Goal: Task Accomplishment & Management: Manage account settings

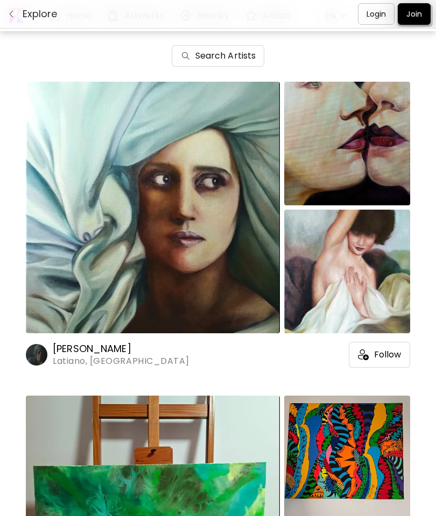
click at [95, 340] on div "[PERSON_NAME] Latiano, [GEOGRAPHIC_DATA] Follow" at bounding box center [218, 352] width 384 height 32
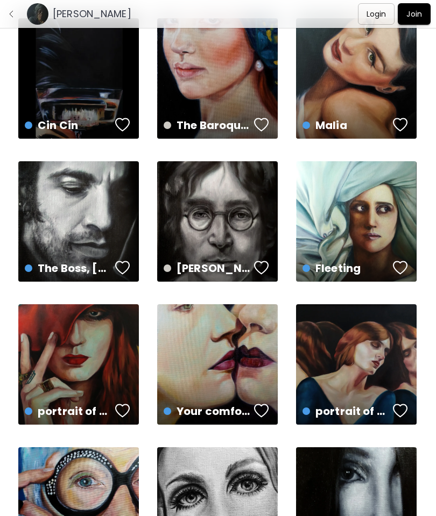
scroll to position [206, 0]
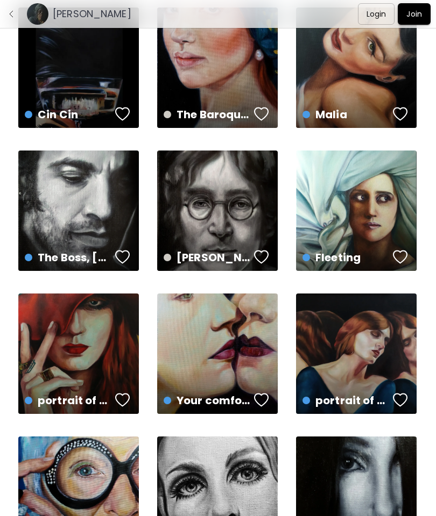
click at [229, 351] on div "Your comfort "The kiss" US$ 563 | 20 x 30 cm" at bounding box center [217, 354] width 120 height 120
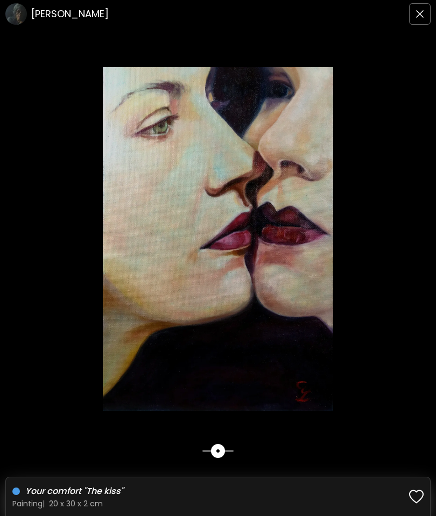
click at [421, 12] on img "button" at bounding box center [419, 14] width 9 height 9
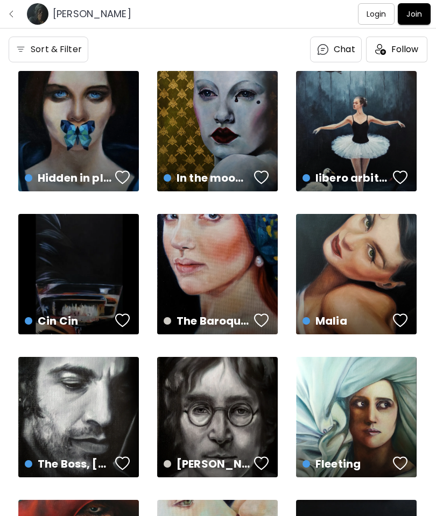
click at [372, 13] on p "Login" at bounding box center [376, 14] width 20 height 11
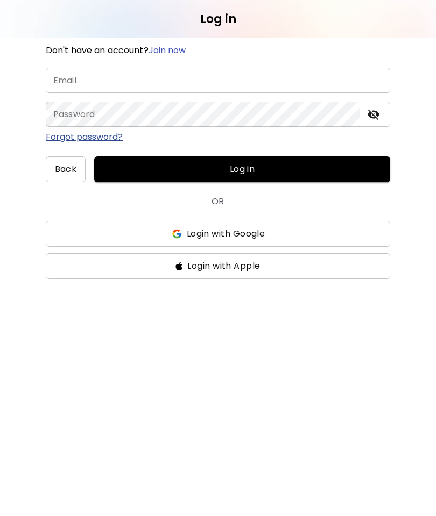
click at [226, 80] on input "email" at bounding box center [218, 80] width 344 height 25
type input "**********"
click at [262, 168] on span "Log in" at bounding box center [242, 169] width 279 height 13
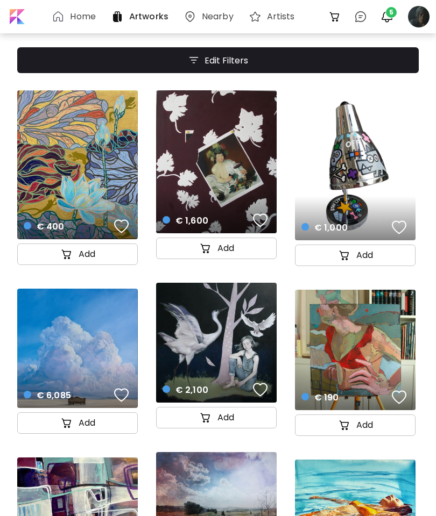
click at [428, 20] on div at bounding box center [419, 17] width 24 height 24
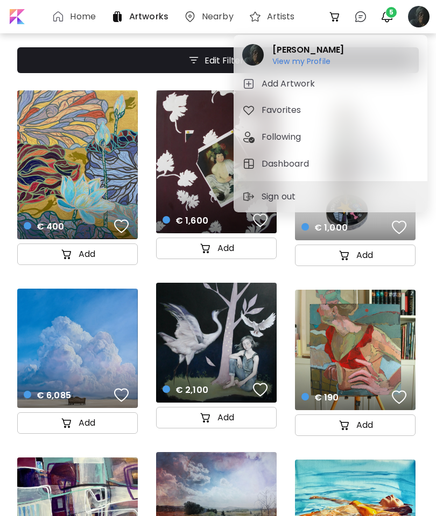
click at [300, 161] on h5 "Dashboard" at bounding box center [286, 164] width 51 height 13
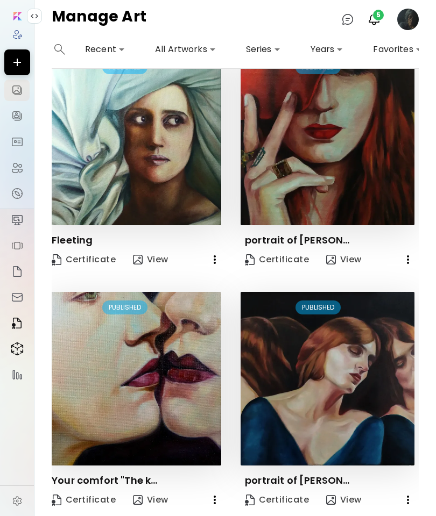
scroll to position [998, 4]
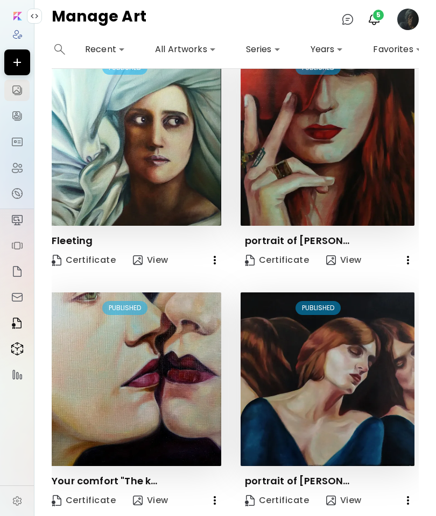
click at [214, 498] on icon "button" at bounding box center [214, 500] width 13 height 13
click at [152, 512] on li "Delete" at bounding box center [174, 514] width 132 height 19
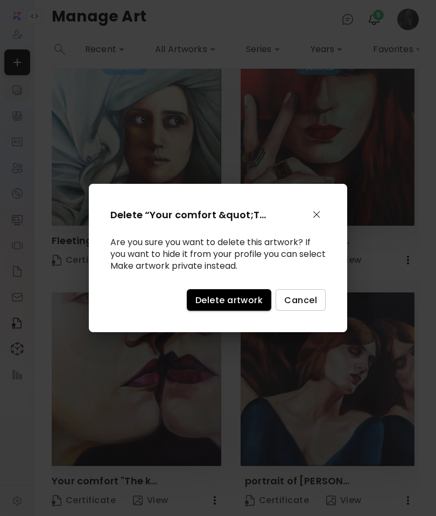
click at [234, 295] on span "Delete artwork" at bounding box center [228, 300] width 67 height 11
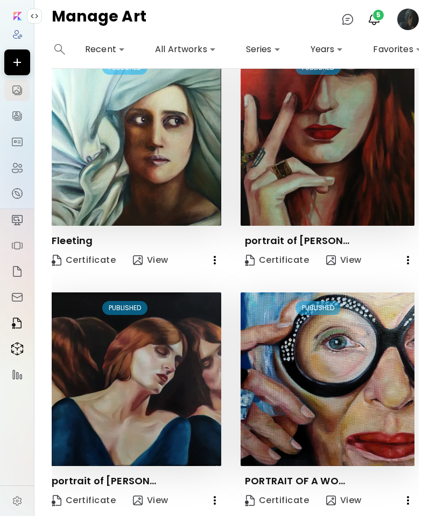
click at [409, 259] on icon "button" at bounding box center [407, 260] width 13 height 13
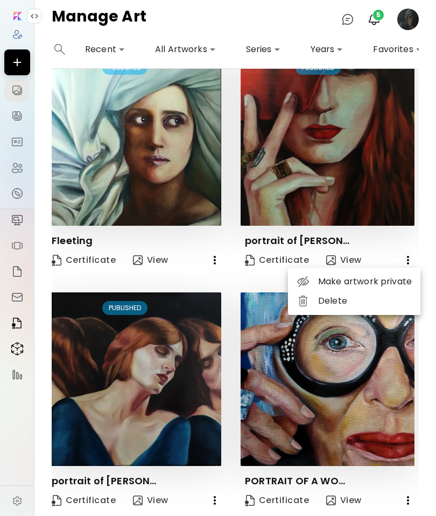
click at [343, 303] on li "Delete" at bounding box center [354, 300] width 132 height 19
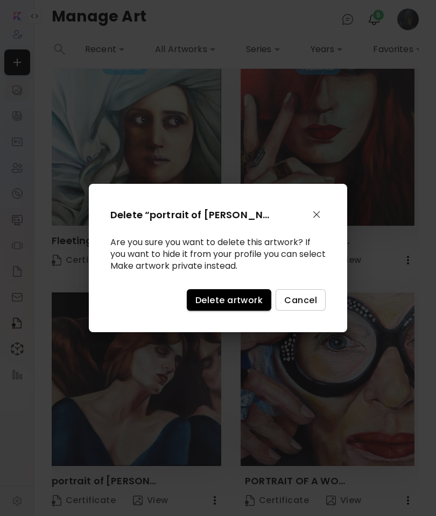
click at [233, 298] on span "Delete artwork" at bounding box center [228, 300] width 67 height 11
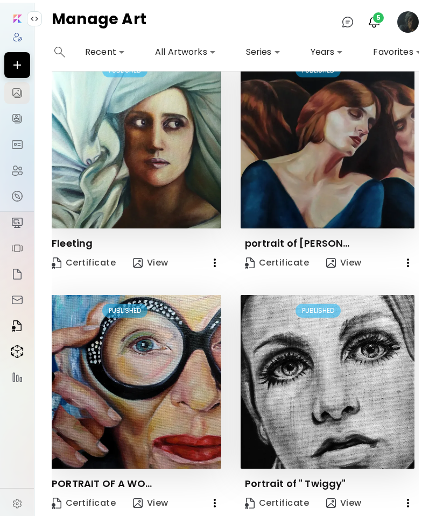
scroll to position [43, 0]
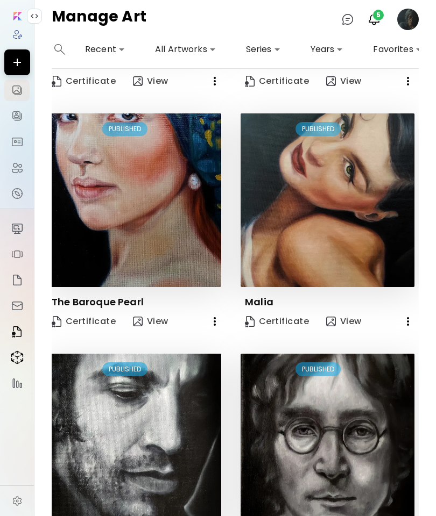
scroll to position [455, 4]
click at [410, 322] on icon "button" at bounding box center [407, 321] width 13 height 13
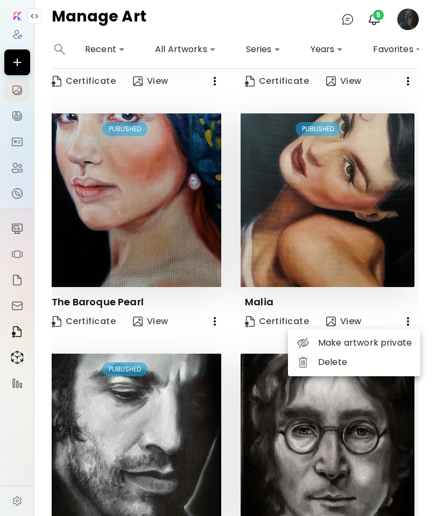
click at [342, 361] on li "Delete" at bounding box center [354, 362] width 132 height 19
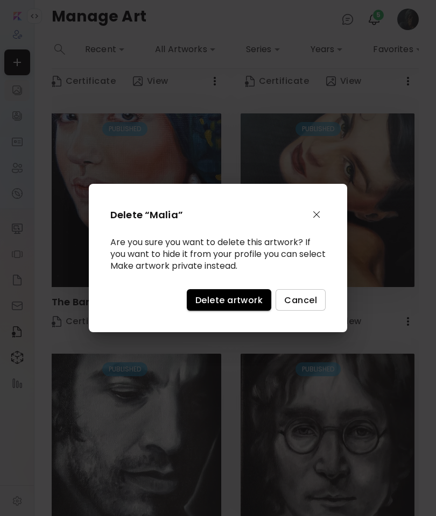
click at [230, 300] on span "Delete artwork" at bounding box center [228, 300] width 67 height 11
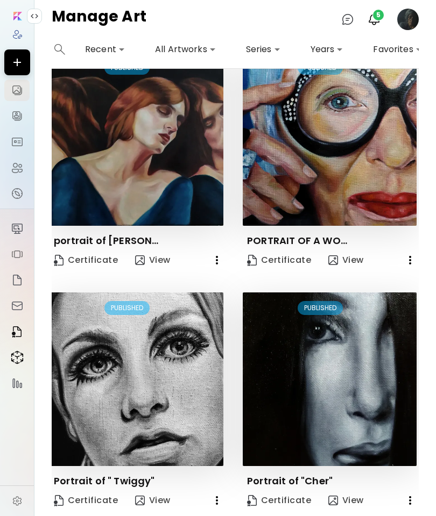
scroll to position [43, 0]
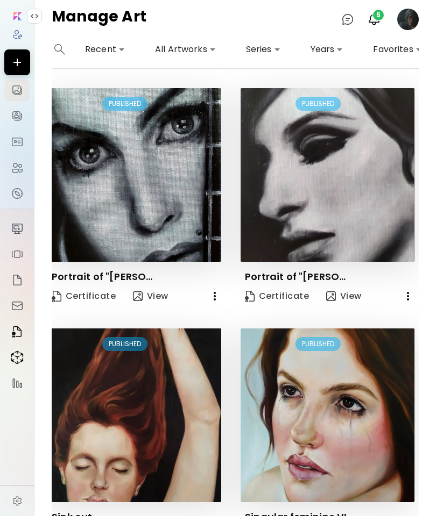
scroll to position [0, 4]
click at [219, 290] on icon "button" at bounding box center [214, 296] width 13 height 13
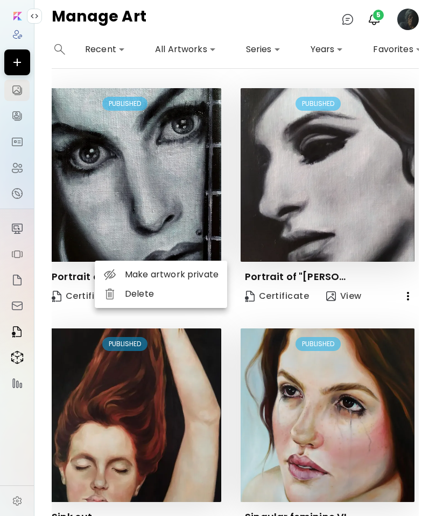
click at [172, 294] on li "Delete" at bounding box center [161, 293] width 132 height 19
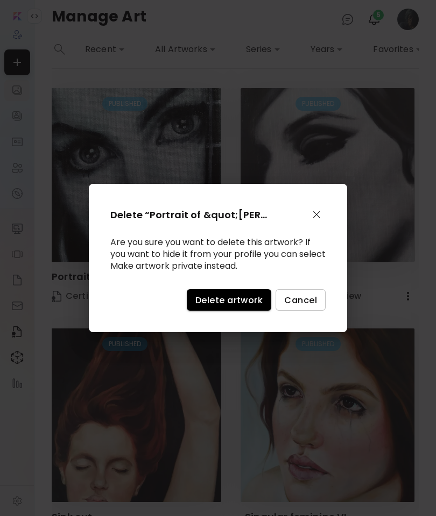
click at [233, 300] on span "Delete artwork" at bounding box center [228, 300] width 67 height 11
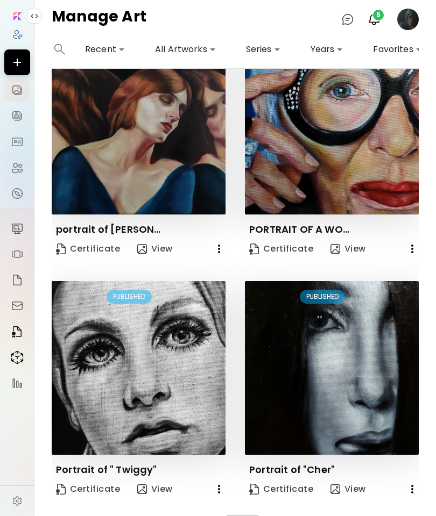
scroll to position [1002, -1]
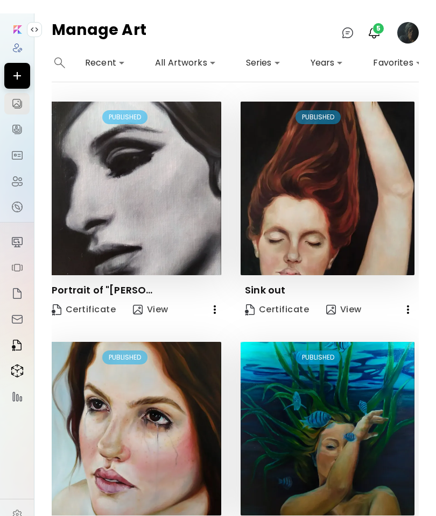
scroll to position [43, 0]
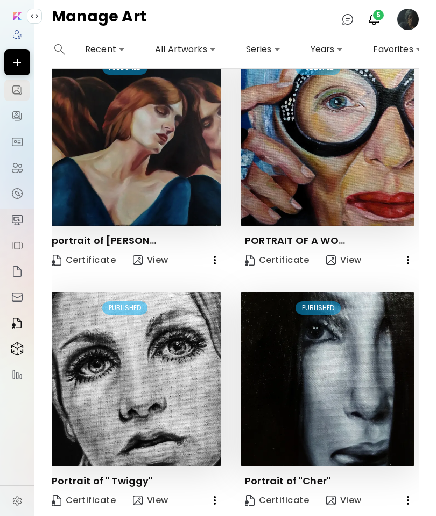
scroll to position [43, 0]
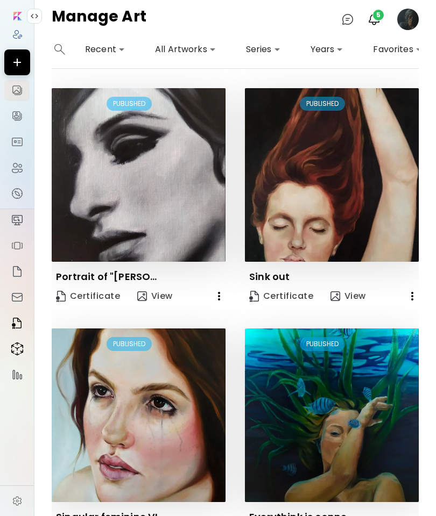
scroll to position [0, 0]
